Goal: Information Seeking & Learning: Learn about a topic

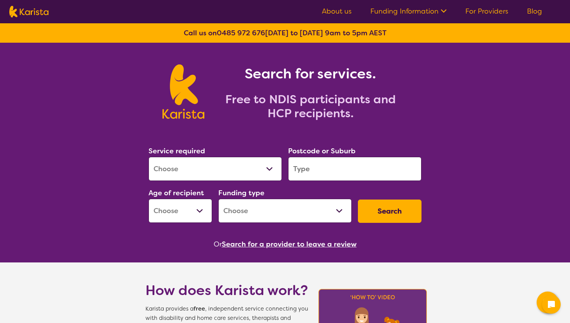
click at [196, 178] on select "Allied Health Assistant Assessment ([MEDICAL_DATA] or [MEDICAL_DATA]) Behaviour…" at bounding box center [215, 169] width 133 height 24
click at [484, 11] on link "For Providers" at bounding box center [487, 11] width 43 height 9
click at [351, 169] on input "search" at bounding box center [354, 169] width 133 height 24
click at [421, 98] on div "Search for services. Free to NDIS participants and HCP recipients." at bounding box center [285, 92] width 273 height 56
click at [166, 217] on select "Early Childhood - 0 to 9 Child - 10 to 11 Adolescent - 12 to 17 Adult - 18 to 6…" at bounding box center [181, 211] width 64 height 24
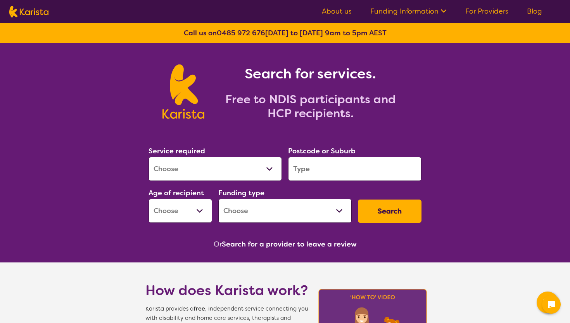
click at [471, 5] on nav "About us Funding Information NDIS - National Disability Insurance Scheme HCP - …" at bounding box center [285, 11] width 570 height 23
click at [472, 13] on link "For Providers" at bounding box center [487, 11] width 43 height 9
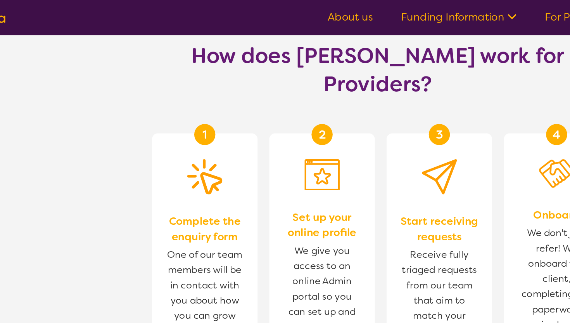
scroll to position [434, 0]
